Goal: Information Seeking & Learning: Check status

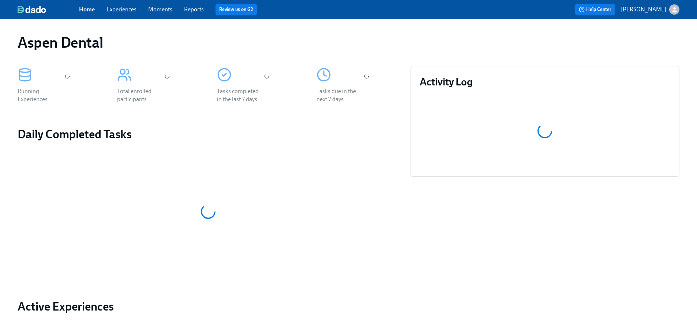
click at [200, 10] on link "Reports" at bounding box center [194, 9] width 20 height 7
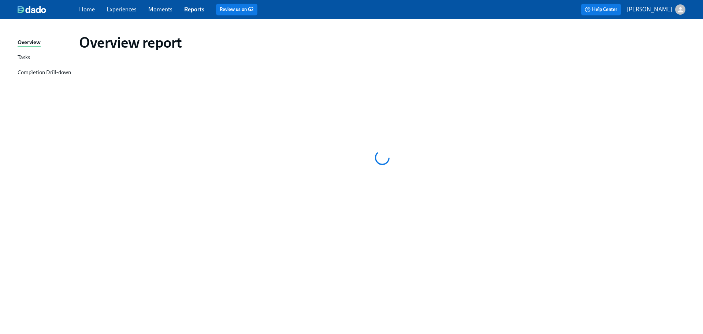
click at [40, 70] on div "Completion Drill-down" at bounding box center [44, 72] width 53 height 9
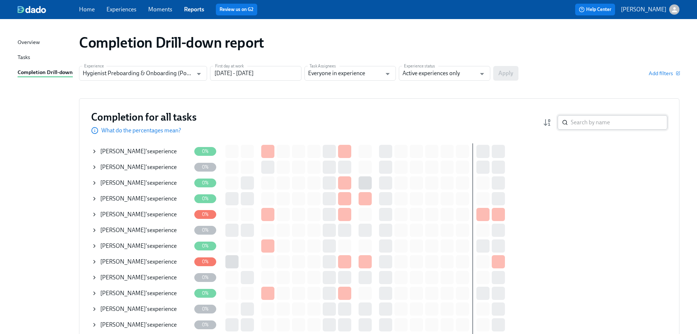
click at [587, 122] on input "search" at bounding box center [619, 122] width 97 height 15
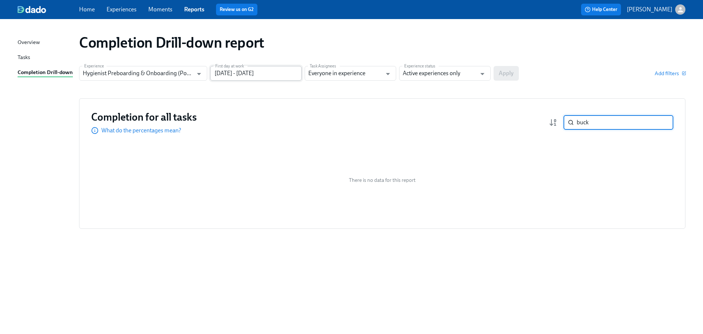
type input "buck"
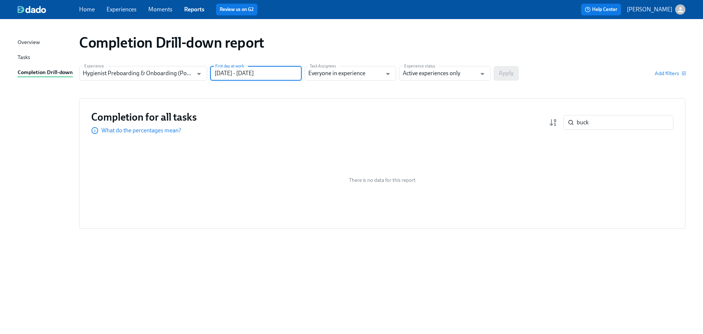
click at [285, 77] on input "[DATE] - [DATE]" at bounding box center [256, 73] width 92 height 15
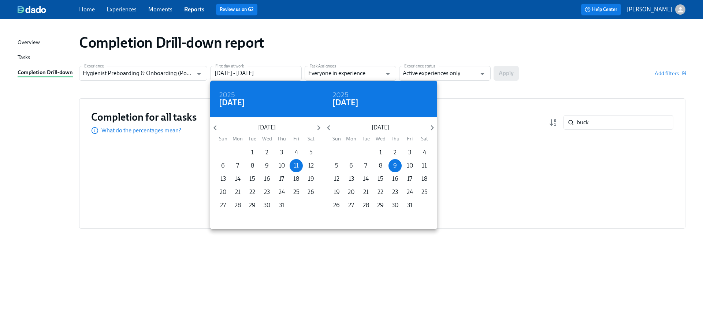
click at [525, 101] on div at bounding box center [351, 167] width 703 height 334
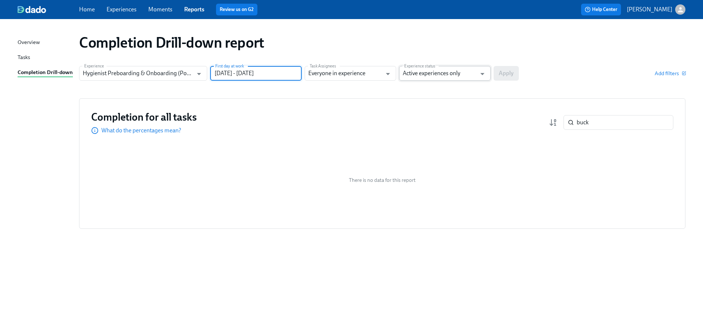
click at [446, 73] on input "Active experiences only" at bounding box center [440, 73] width 74 height 15
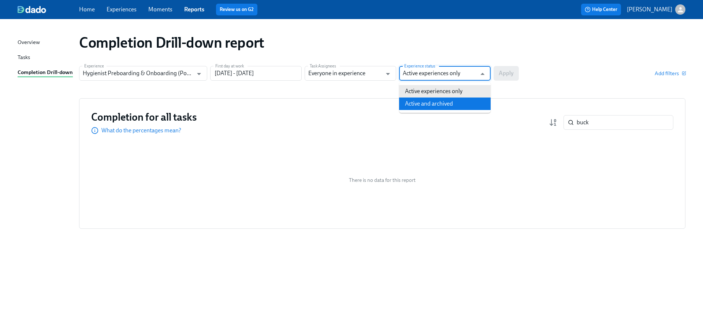
click at [438, 104] on li "Active and archived" at bounding box center [445, 103] width 92 height 12
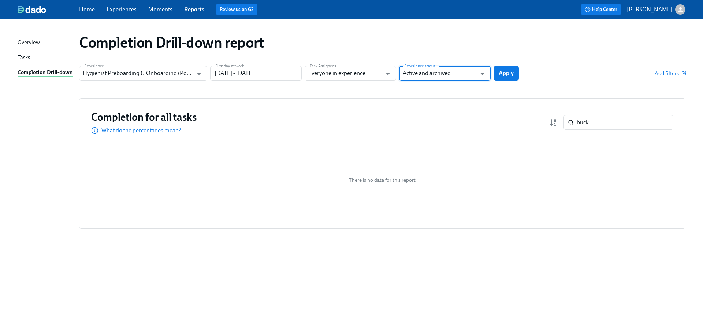
type input "Active and archived"
click at [602, 119] on input "buck" at bounding box center [625, 122] width 97 height 15
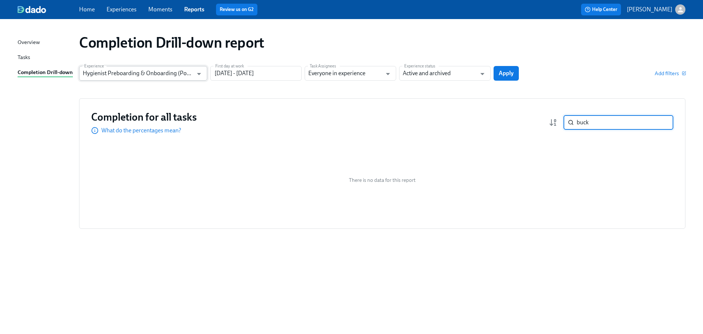
click at [164, 78] on input "Hygienist Preboarding & Onboarding (Post-pilot roll-out)" at bounding box center [138, 73] width 110 height 15
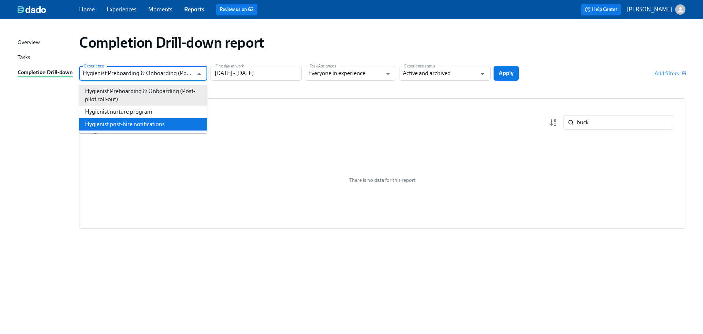
click at [158, 125] on li "Hygienist post-hire notifications" at bounding box center [143, 124] width 128 height 12
type input "Hygienist post-hire notifications"
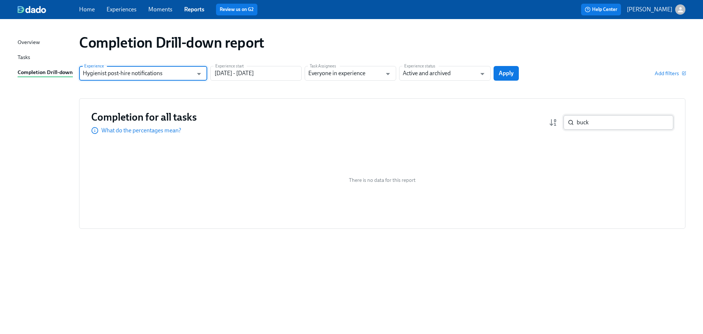
click at [604, 124] on input "buck" at bounding box center [625, 122] width 97 height 15
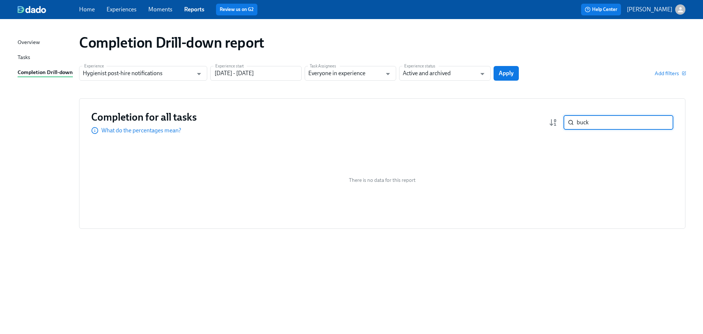
drag, startPoint x: 624, startPoint y: 124, endPoint x: 631, endPoint y: 124, distance: 6.6
click at [625, 124] on input "buck" at bounding box center [625, 122] width 97 height 15
click at [661, 123] on input "buck" at bounding box center [625, 122] width 97 height 15
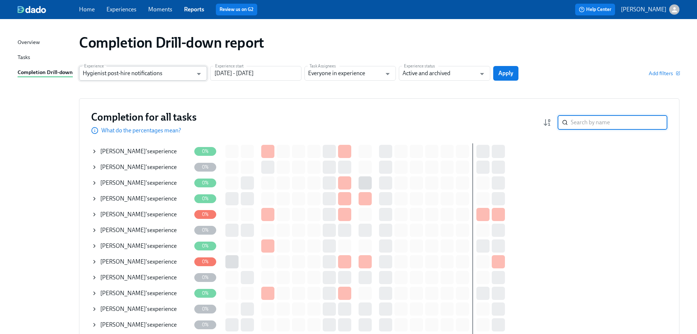
click at [172, 74] on input "Hygienist post-hire notifications" at bounding box center [138, 73] width 110 height 15
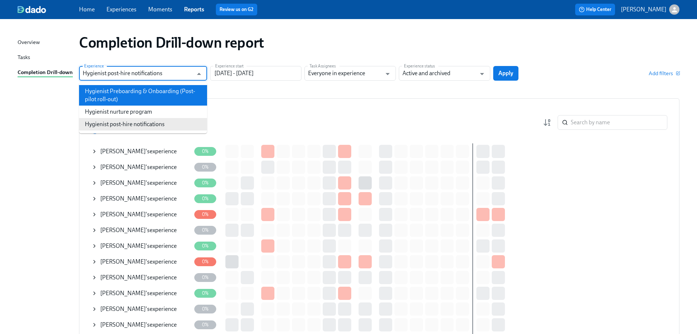
click at [152, 95] on li "Hygienist Preboarding & Onboarding (Post-pilot roll-out)" at bounding box center [143, 95] width 128 height 21
type input "Hygienist Preboarding & Onboarding (Post-pilot roll-out)"
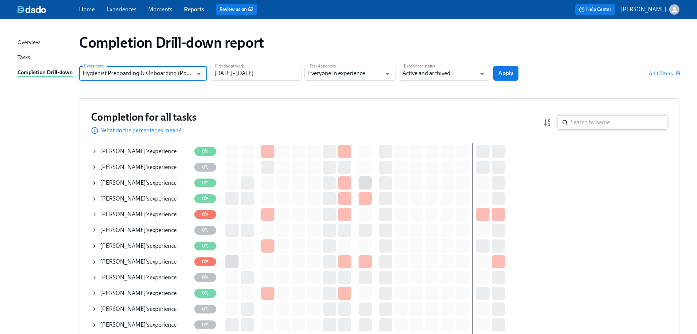
click at [596, 127] on input "search" at bounding box center [619, 122] width 97 height 15
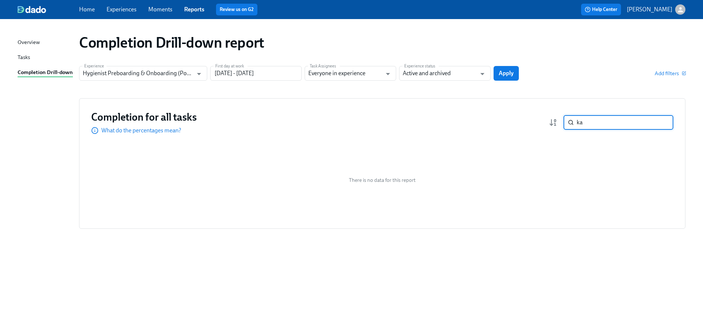
type input "k"
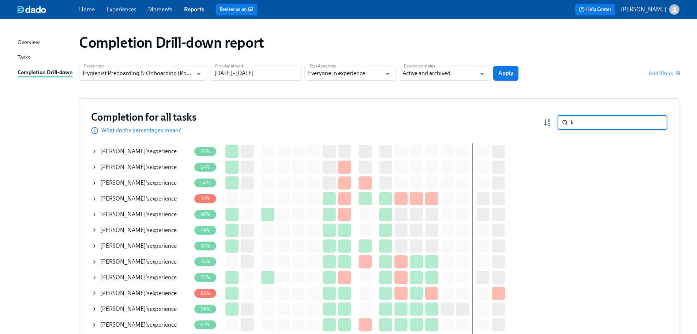
click at [575, 120] on input "k" at bounding box center [619, 122] width 97 height 15
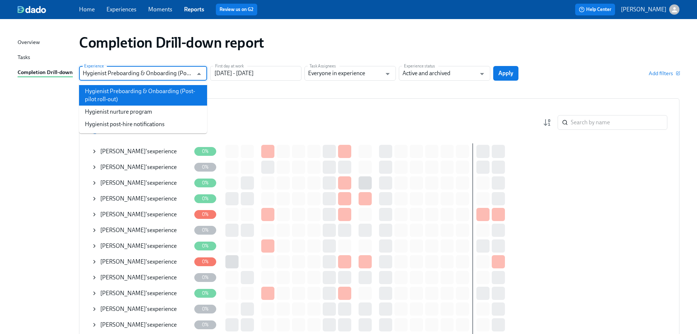
click at [178, 69] on input "Hygienist Preboarding & Onboarding (Post-pilot roll-out)" at bounding box center [138, 73] width 110 height 15
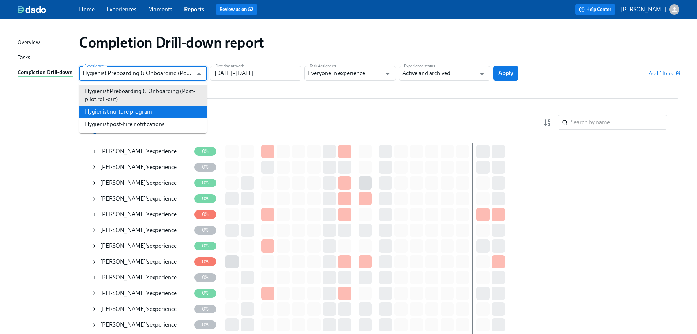
click at [157, 113] on li "Hygienist nurture program" at bounding box center [143, 111] width 128 height 12
type input "Hygienist nurture program"
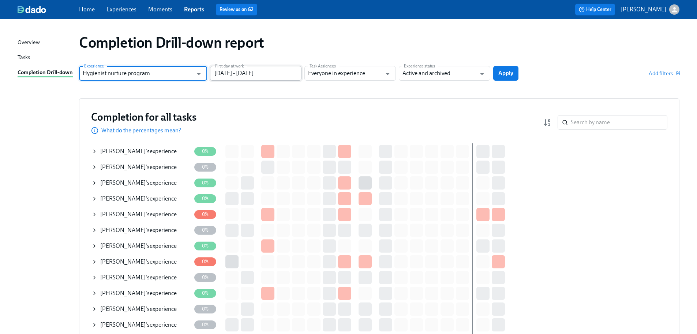
click at [285, 75] on input "[DATE] - [DATE]" at bounding box center [256, 73] width 92 height 15
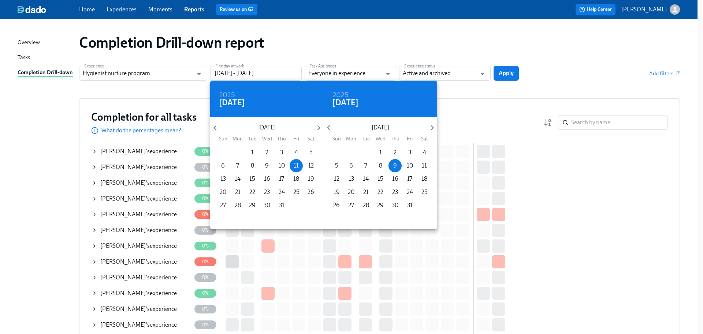
click at [469, 97] on div at bounding box center [351, 167] width 703 height 334
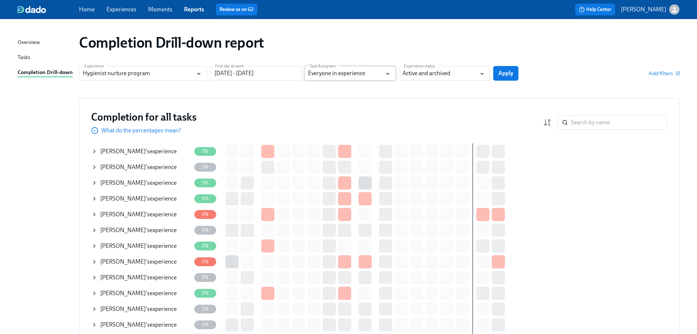
click at [367, 74] on input "Everyone in experience" at bounding box center [345, 73] width 74 height 15
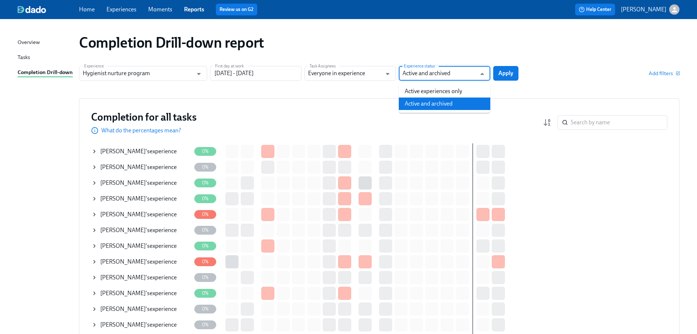
click at [464, 74] on input "Active and archived" at bounding box center [440, 73] width 74 height 15
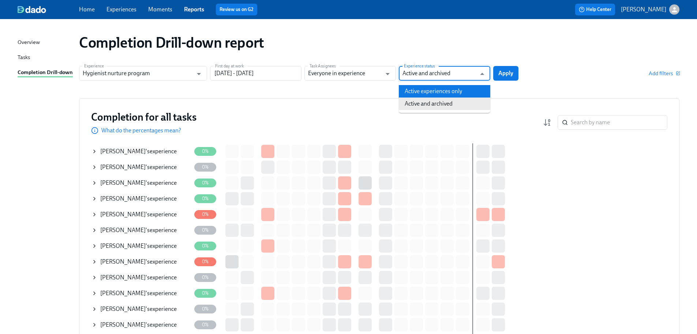
click at [469, 90] on li "Active experiences only" at bounding box center [445, 91] width 92 height 12
type input "Active experiences only"
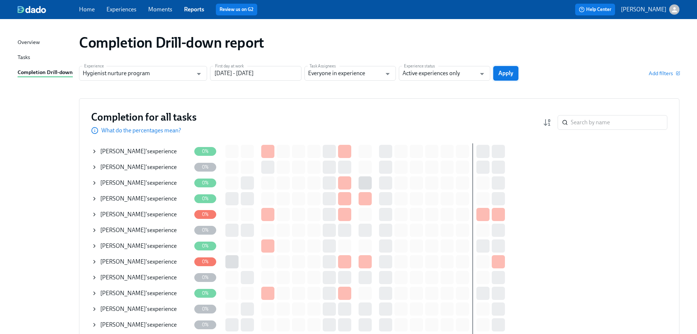
click at [499, 76] on span "Apply" at bounding box center [506, 73] width 15 height 7
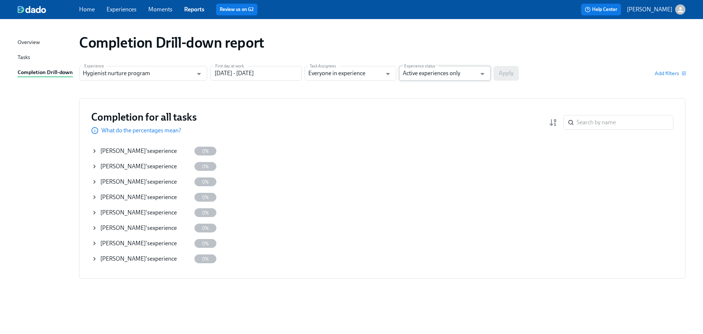
click at [447, 72] on input "Active experiences only" at bounding box center [440, 73] width 74 height 15
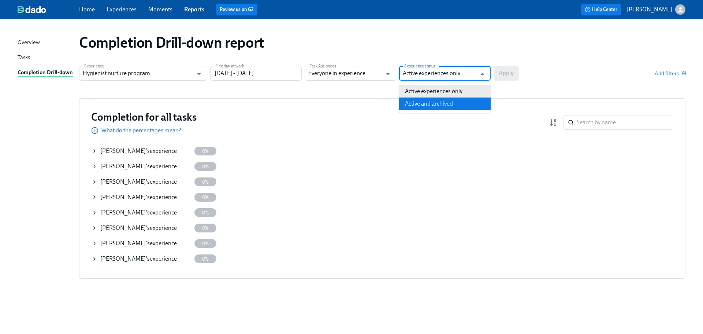
click at [436, 104] on li "Active and archived" at bounding box center [445, 103] width 92 height 12
type input "Active and archived"
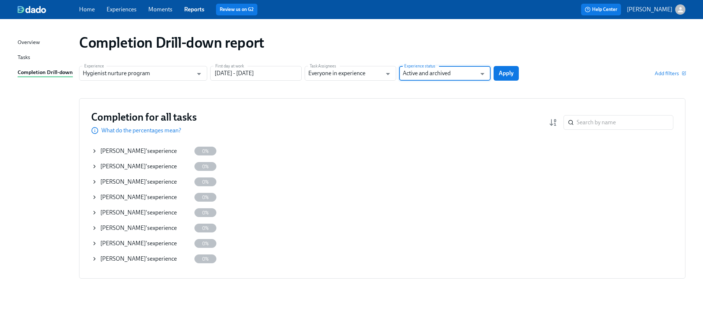
click at [510, 67] on button "Apply" at bounding box center [506, 73] width 25 height 15
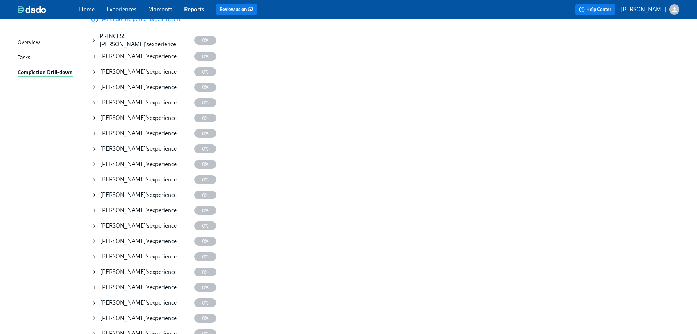
scroll to position [146, 0]
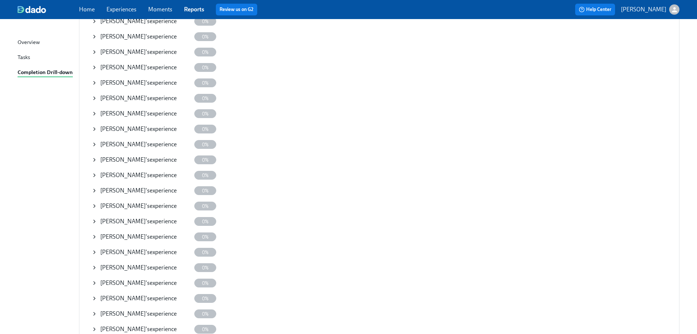
click at [113, 327] on span "Katlyn Buckhalter" at bounding box center [122, 328] width 45 height 7
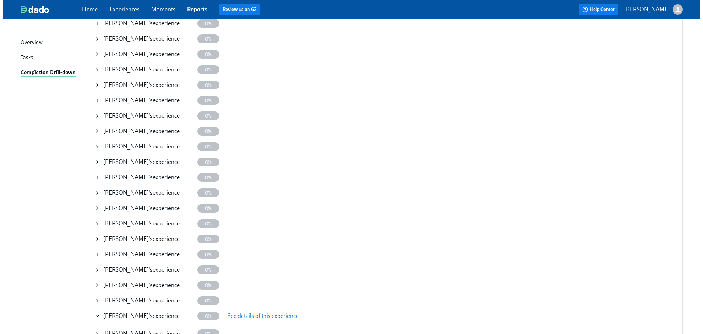
scroll to position [183, 0]
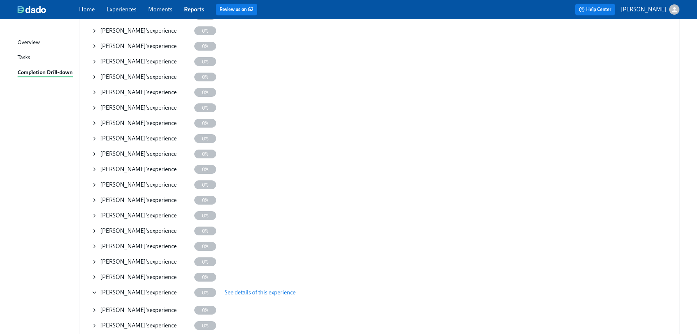
click at [233, 290] on span "See details of this experience" at bounding box center [260, 291] width 71 height 7
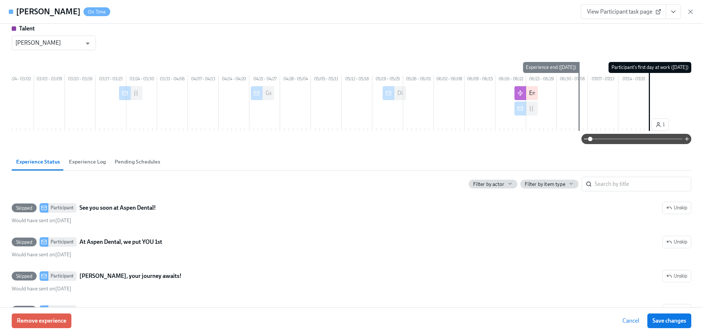
scroll to position [73, 0]
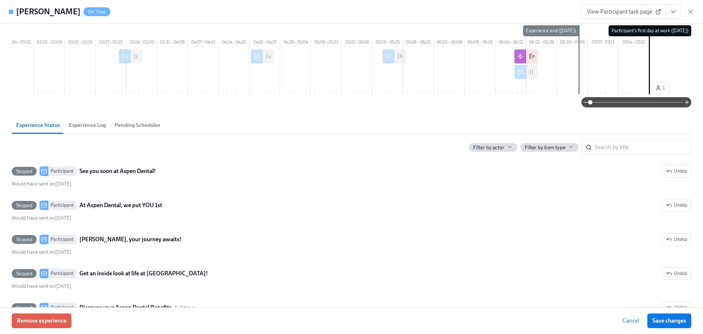
type input "Hygienist Preboarding & Onboarding (Post-pilot roll-out)"
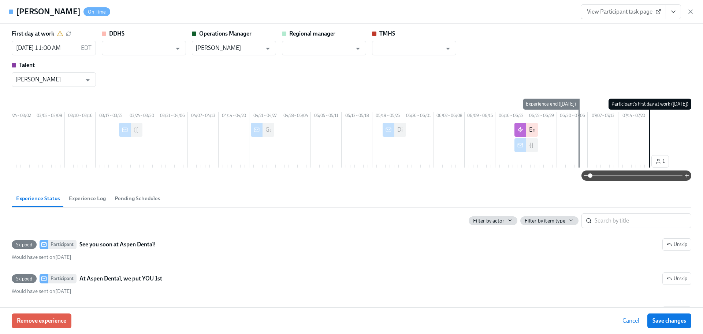
type input "k"
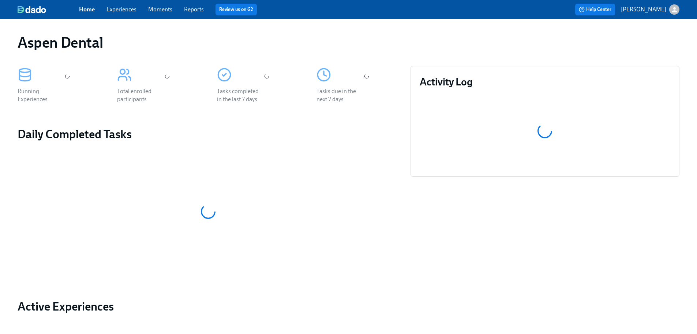
click at [198, 9] on link "Reports" at bounding box center [194, 9] width 20 height 7
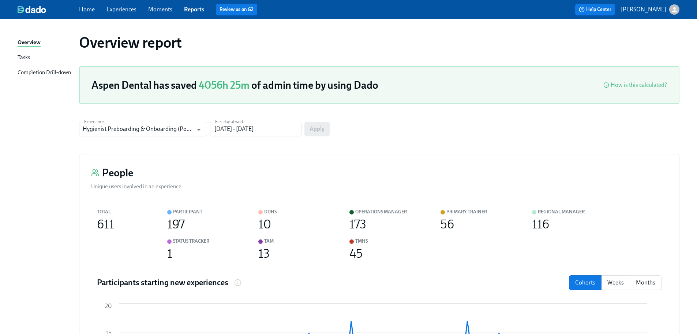
click at [26, 57] on div "Tasks" at bounding box center [24, 57] width 12 height 9
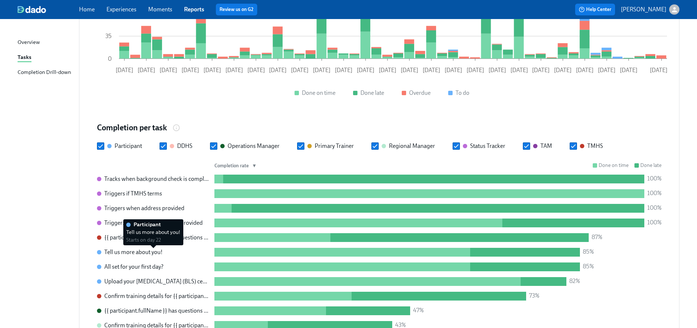
scroll to position [156, 0]
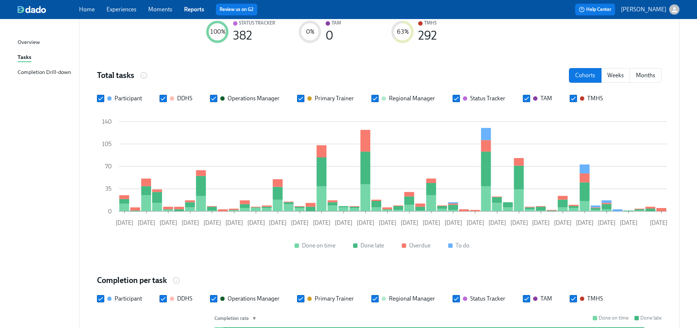
click at [33, 73] on div "Completion Drill-down" at bounding box center [44, 72] width 53 height 9
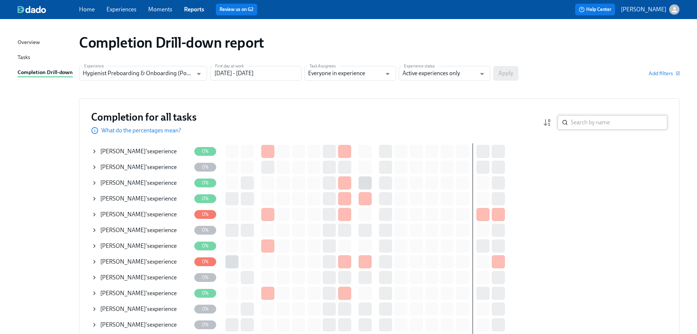
click at [599, 124] on input "search" at bounding box center [619, 122] width 97 height 15
click at [192, 74] on input "Hygienist Preboarding & Onboarding (Post-pilot roll-out)" at bounding box center [138, 73] width 110 height 15
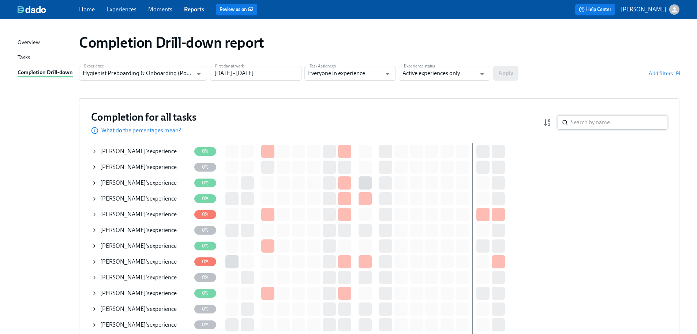
click at [592, 122] on input "search" at bounding box center [619, 122] width 97 height 15
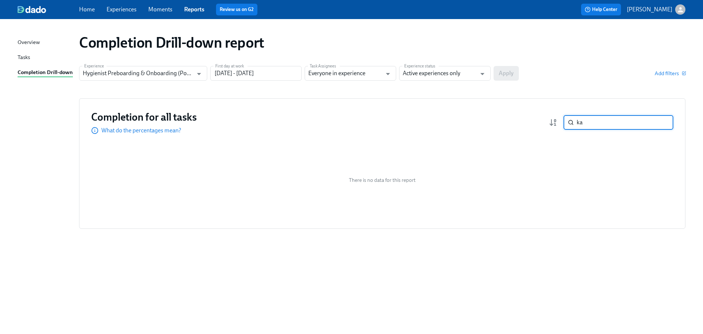
type input "k"
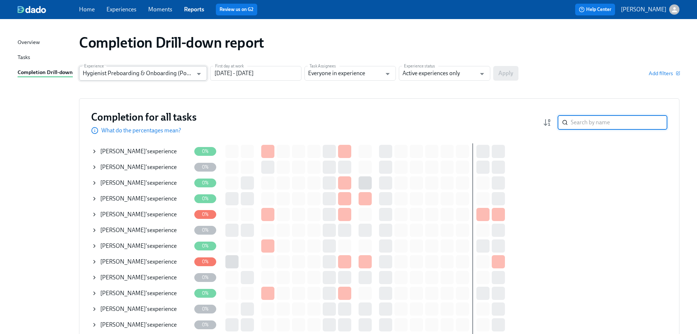
click at [179, 79] on input "Hygienist Preboarding & Onboarding (Post-pilot roll-out)" at bounding box center [138, 73] width 110 height 15
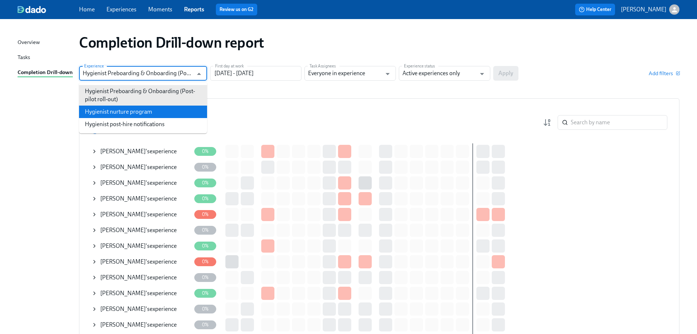
click at [161, 109] on li "Hygienist nurture program" at bounding box center [143, 111] width 128 height 12
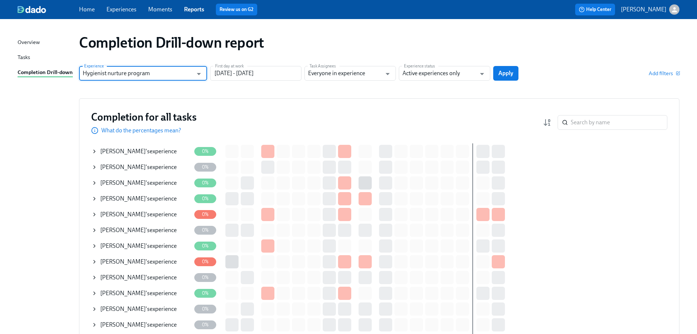
type input "Hygienist nurture program"
click at [588, 122] on input "search" at bounding box center [619, 122] width 97 height 15
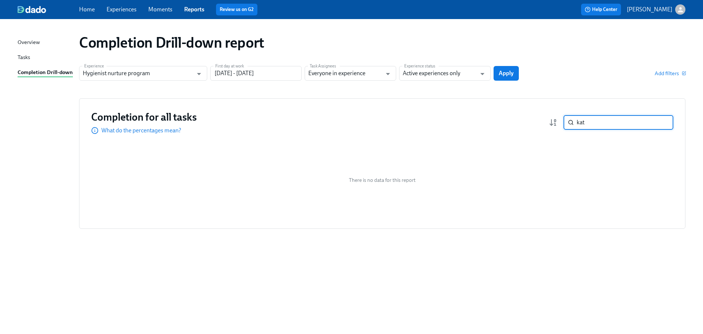
click at [588, 122] on input "kat" at bounding box center [625, 122] width 97 height 15
type input "k"
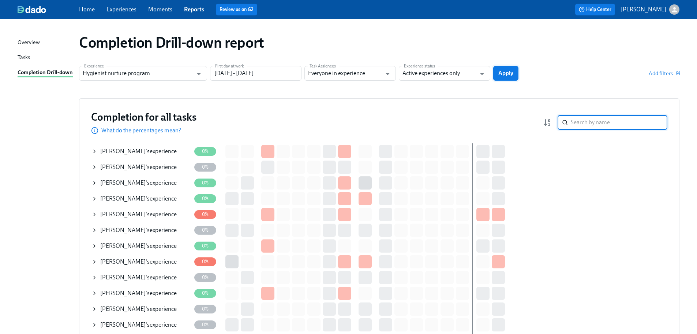
click at [501, 71] on span "Apply" at bounding box center [506, 73] width 15 height 7
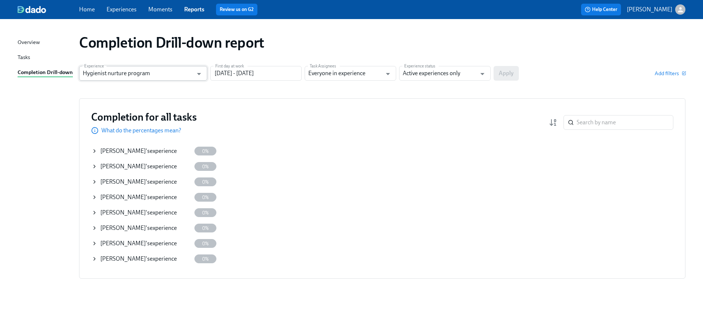
click at [155, 74] on input "Hygienist nurture program" at bounding box center [138, 73] width 110 height 15
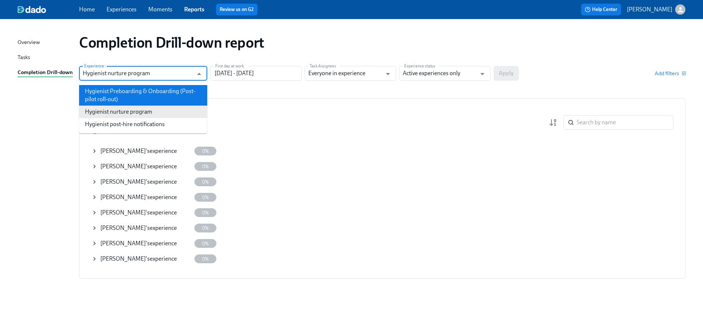
click at [145, 96] on li "Hygienist Preboarding & Onboarding (Post-pilot roll-out)" at bounding box center [143, 95] width 128 height 21
type input "Hygienist Preboarding & Onboarding (Post-pilot roll-out)"
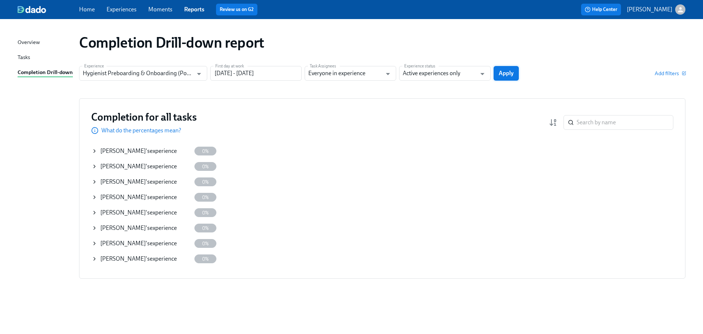
click at [502, 74] on span "Apply" at bounding box center [506, 73] width 15 height 7
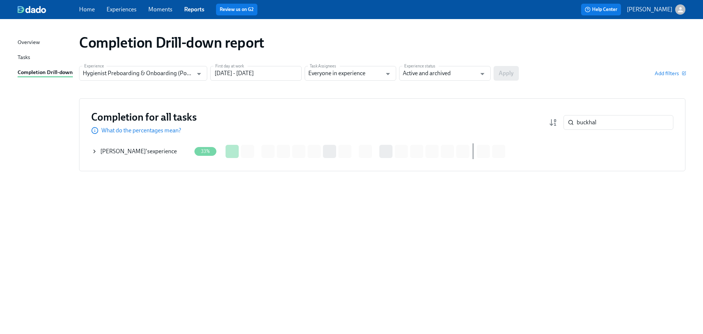
click at [96, 150] on icon at bounding box center [95, 151] width 6 height 6
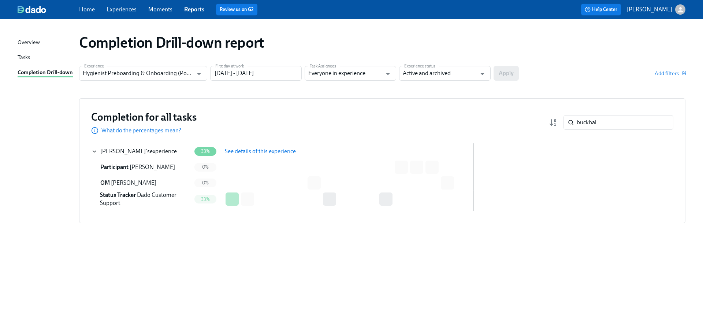
click at [96, 150] on icon at bounding box center [95, 151] width 6 height 6
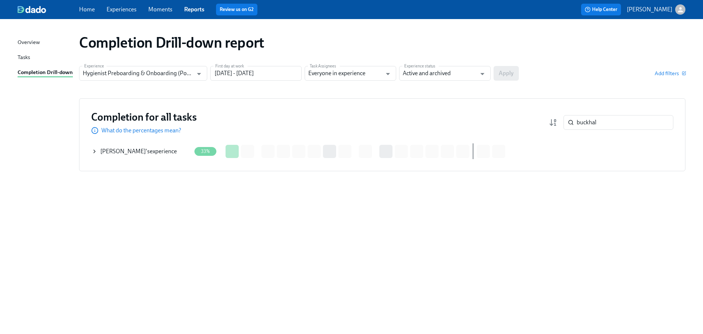
click at [104, 148] on span "[PERSON_NAME]" at bounding box center [122, 151] width 45 height 7
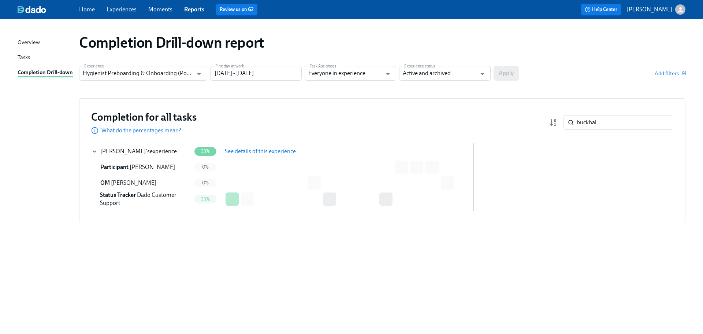
click at [249, 151] on span "See details of this experience" at bounding box center [260, 151] width 71 height 7
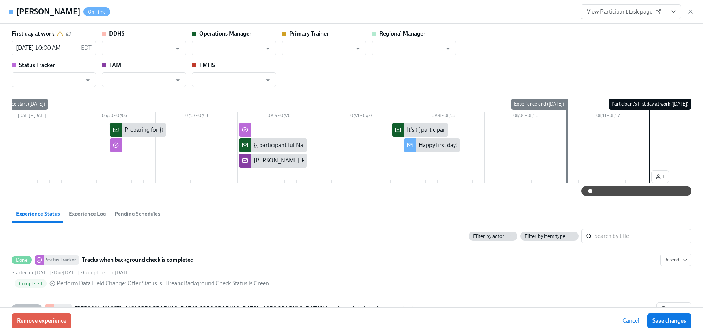
type input "[PERSON_NAME]"
type input "Dado Customer Support"
type input "[PERSON_NAME]"
